Goal: Task Accomplishment & Management: Manage account settings

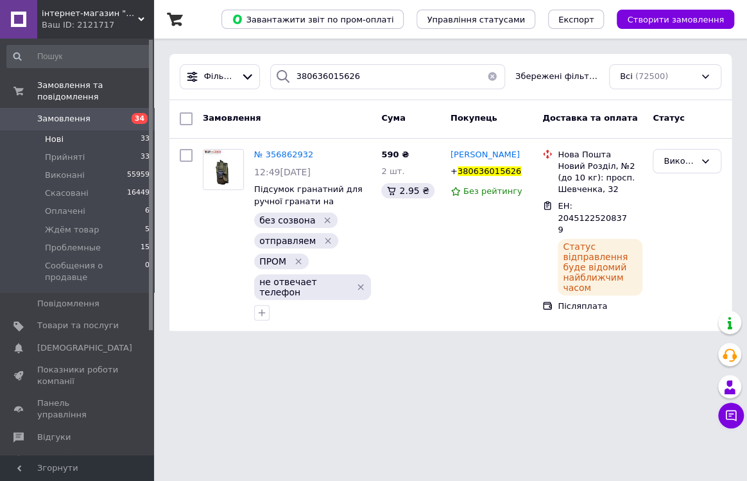
click at [46, 133] on span "Нові" at bounding box center [54, 139] width 19 height 12
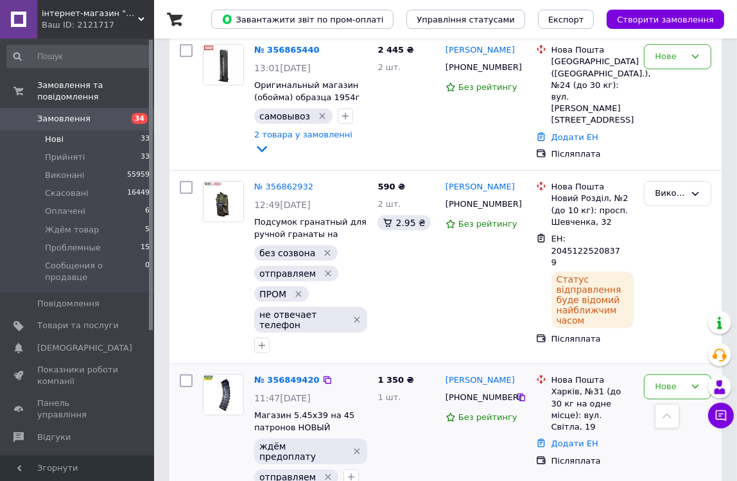
scroll to position [874, 0]
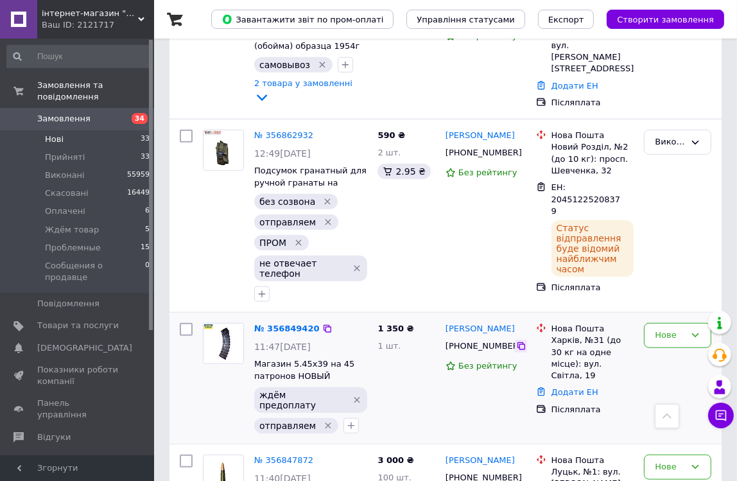
click at [516, 341] on icon at bounding box center [521, 346] width 10 height 10
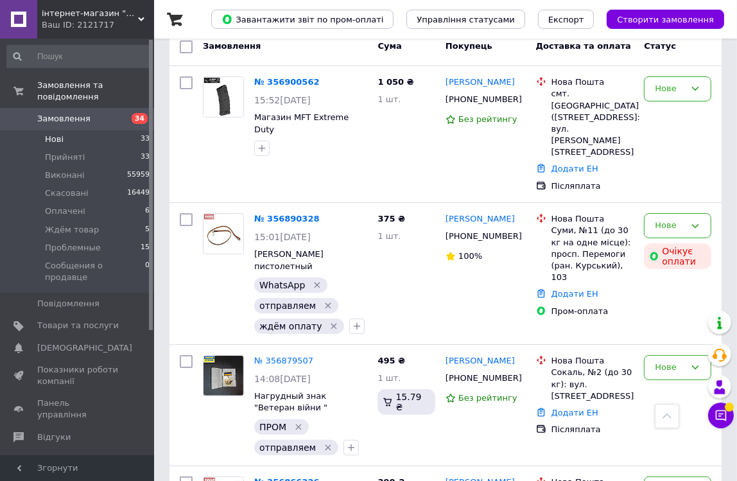
scroll to position [0, 0]
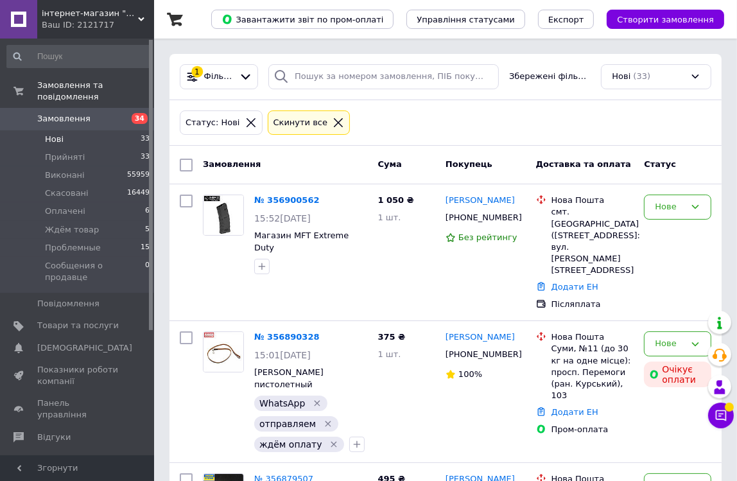
click at [245, 122] on icon at bounding box center [251, 123] width 12 height 12
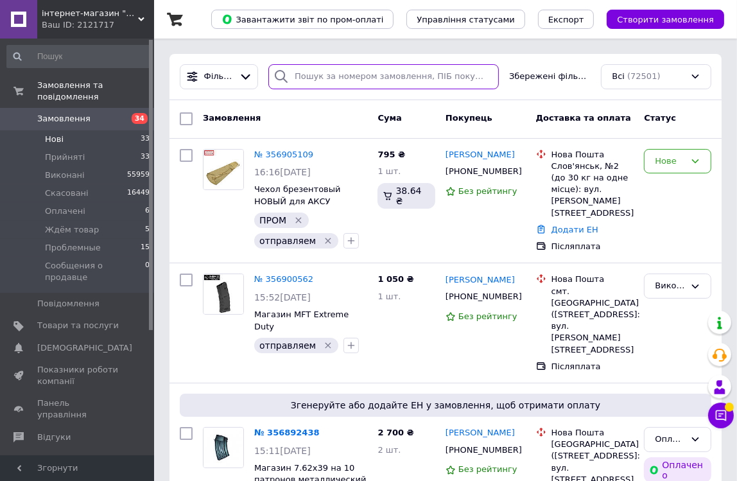
click at [301, 76] on input "search" at bounding box center [383, 76] width 230 height 25
paste input "380663403674"
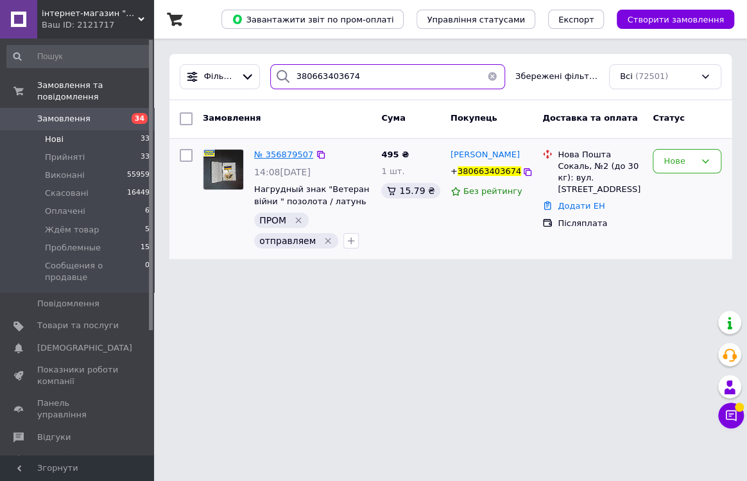
type input "380663403674"
click at [293, 153] on span "№ 356879507" at bounding box center [283, 154] width 59 height 10
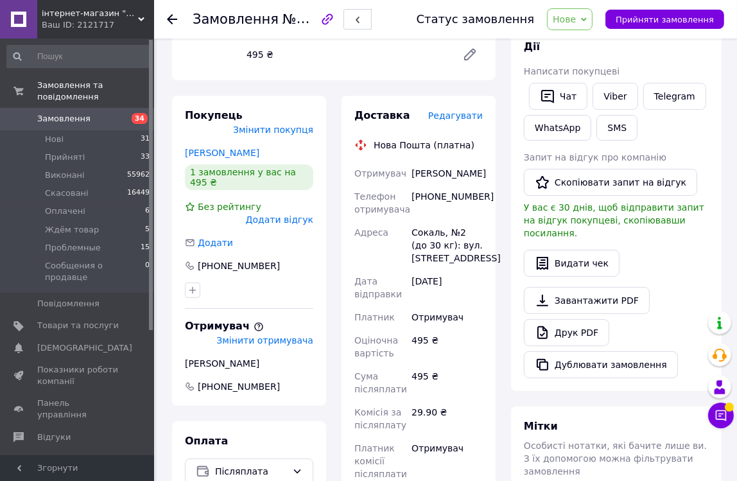
scroll to position [291, 0]
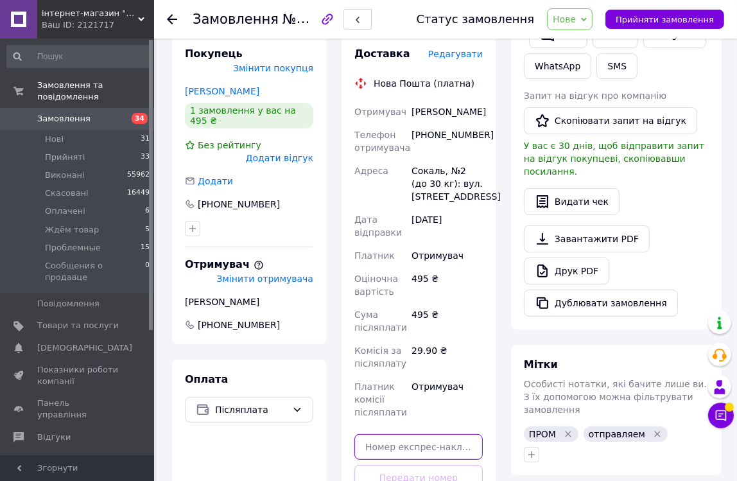
click at [402, 434] on input "text" at bounding box center [418, 447] width 128 height 26
paste input "20451225242893"
type input "20451225242893"
click at [434, 465] on button "Передати номер" at bounding box center [418, 478] width 128 height 26
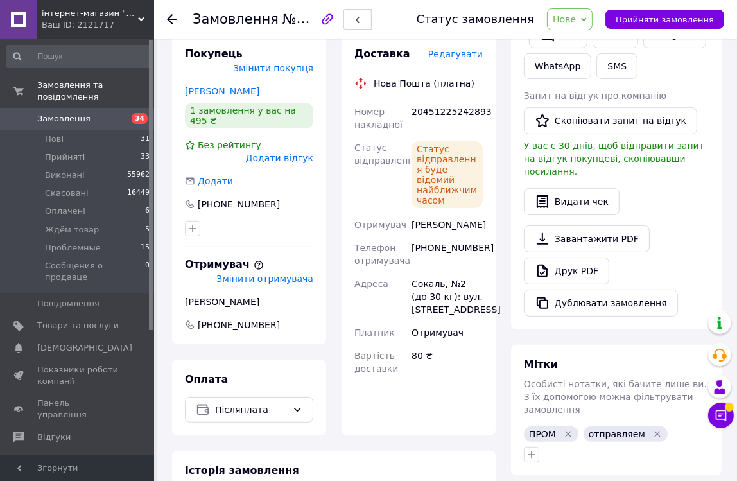
click at [586, 19] on icon at bounding box center [584, 20] width 6 height 6
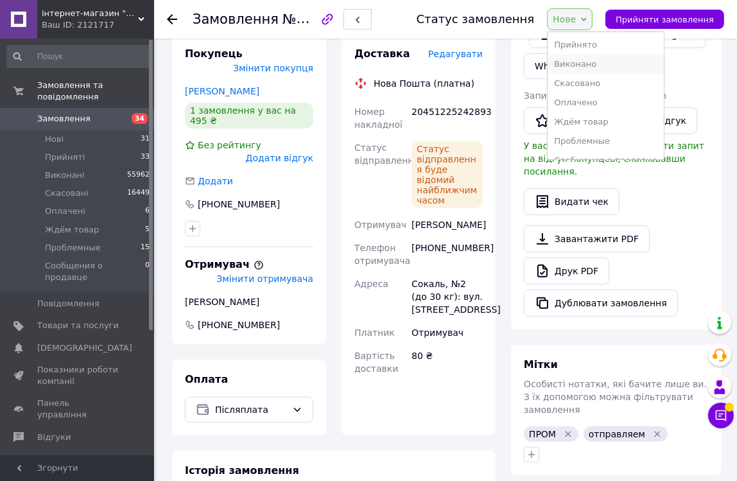
click at [579, 67] on li "Виконано" at bounding box center [604, 64] width 115 height 19
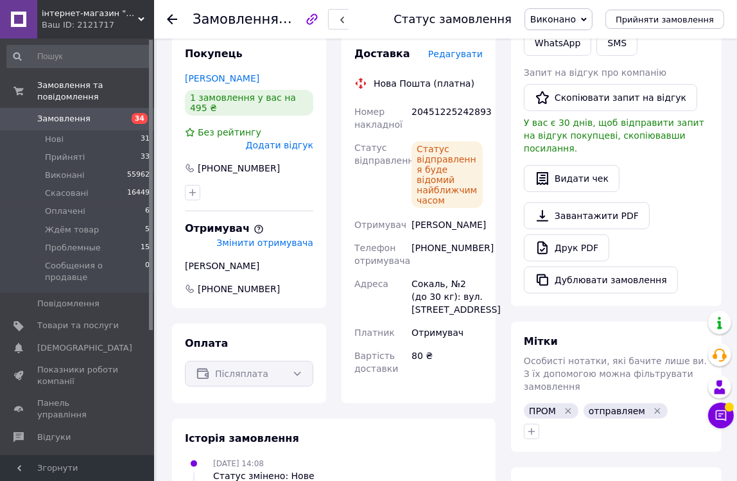
click at [174, 19] on use at bounding box center [172, 19] width 10 height 10
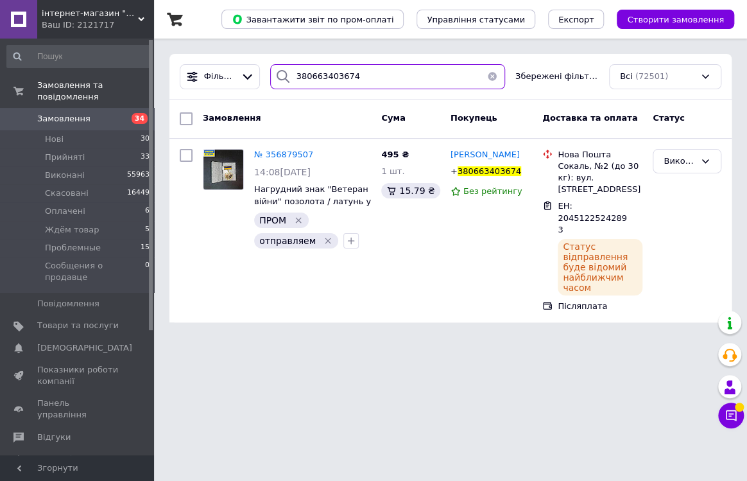
drag, startPoint x: 359, startPoint y: 76, endPoint x: 252, endPoint y: 40, distance: 113.0
click at [252, 40] on div "Список замовлень Завантажити звіт по пром-оплаті Управління статусами Експорт С…" at bounding box center [450, 168] width 593 height 337
paste input "63599"
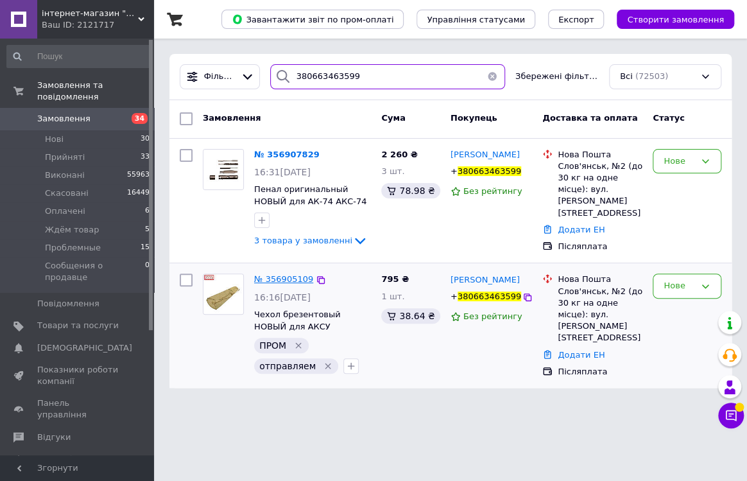
type input "380663463599"
click at [275, 275] on span "№ 356905109" at bounding box center [283, 279] width 59 height 10
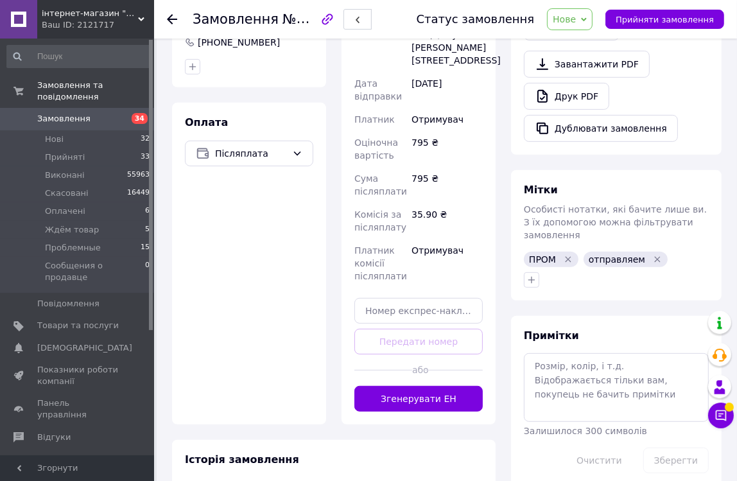
scroll to position [466, 0]
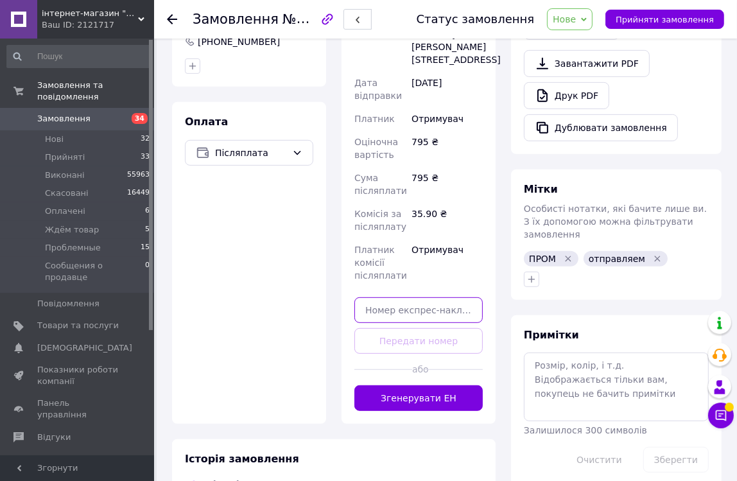
click at [398, 297] on input "text" at bounding box center [418, 310] width 128 height 26
paste input "20451225249018"
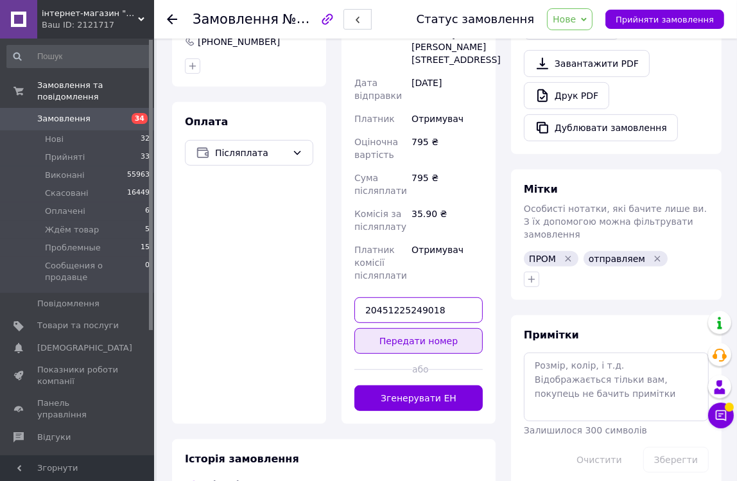
type input "20451225249018"
click at [439, 328] on button "Передати номер" at bounding box center [418, 341] width 128 height 26
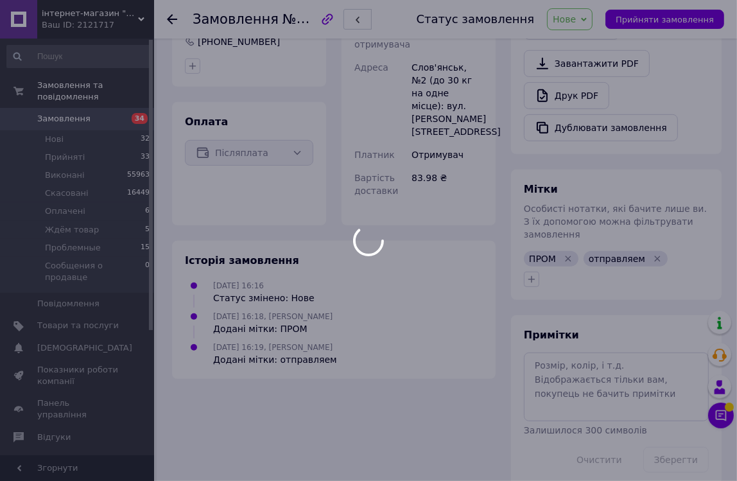
scroll to position [459, 0]
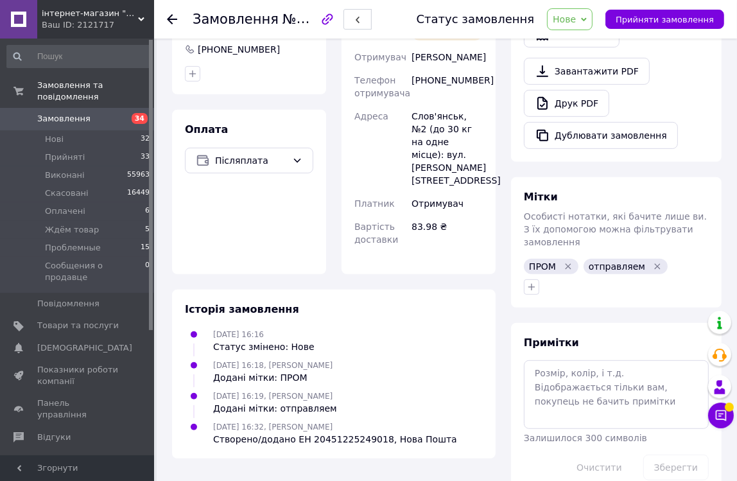
click at [167, 18] on icon at bounding box center [172, 19] width 10 height 10
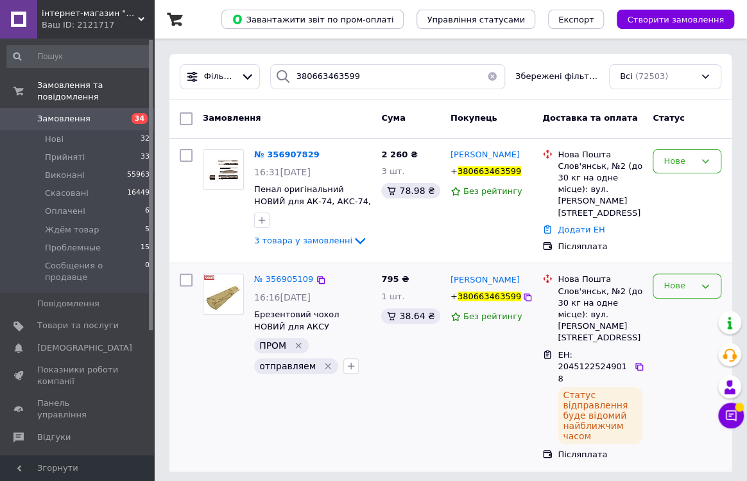
click at [705, 281] on icon at bounding box center [705, 286] width 10 height 10
click at [398, 453] on div "Список замовлень Завантажити звіт по пром-оплаті Управління статусами Експорт С…" at bounding box center [450, 243] width 593 height 486
click at [286, 154] on span "№ 356907829" at bounding box center [286, 154] width 65 height 10
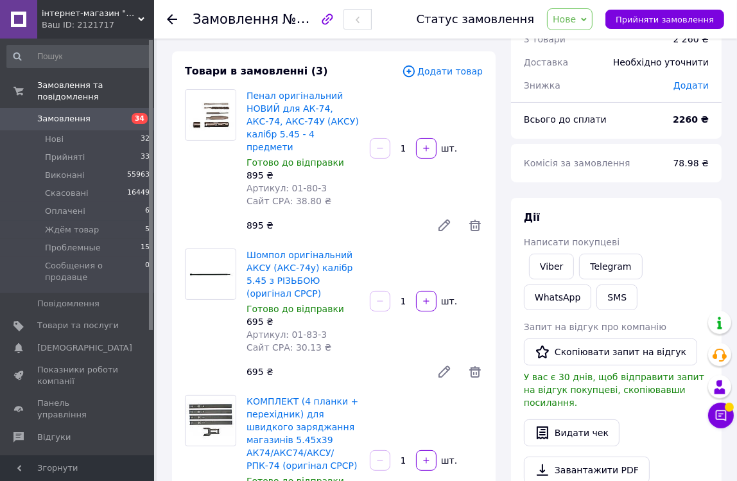
scroll to position [58, 0]
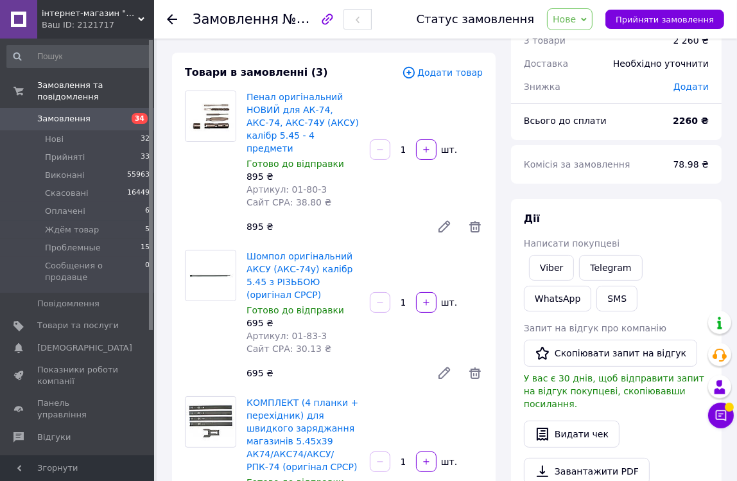
click at [169, 20] on use at bounding box center [172, 19] width 10 height 10
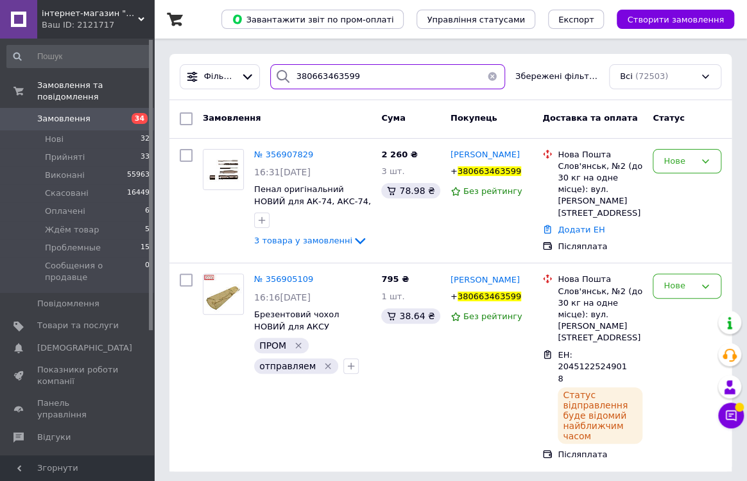
drag, startPoint x: 312, startPoint y: 85, endPoint x: 215, endPoint y: 89, distance: 97.0
click at [215, 89] on div "Фільтри 380663463599 Збережені фільтри: Всі (72503)" at bounding box center [450, 77] width 562 height 46
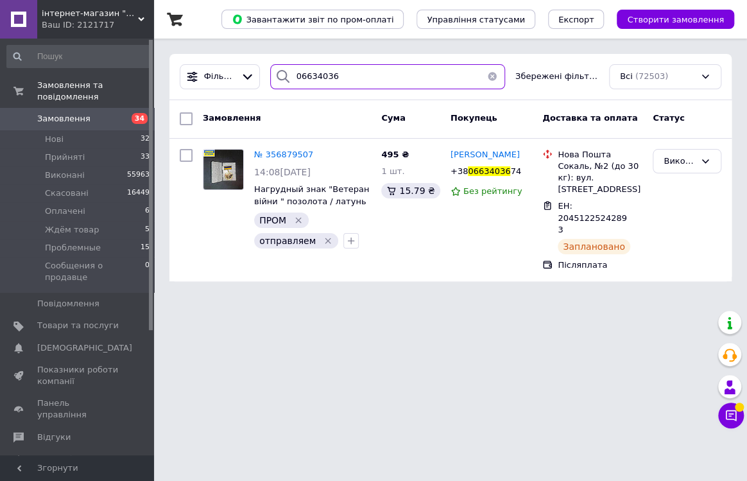
drag, startPoint x: 303, startPoint y: 80, endPoint x: 405, endPoint y: 68, distance: 102.7
click at [405, 68] on input "06634036" at bounding box center [387, 76] width 235 height 25
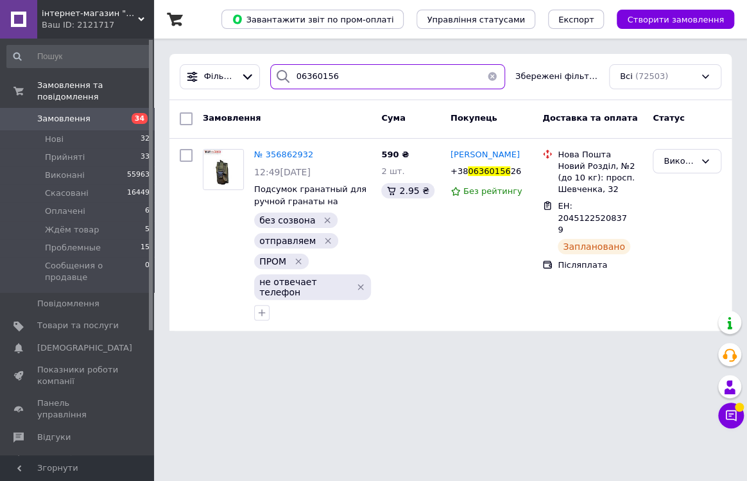
type input "06360156"
